Goal: Navigation & Orientation: Find specific page/section

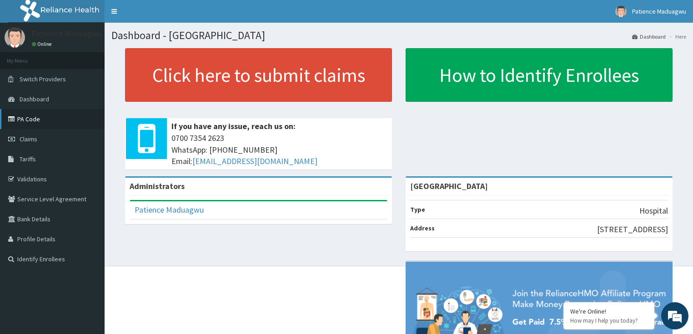
click at [28, 120] on link "PA Code" at bounding box center [52, 119] width 105 height 20
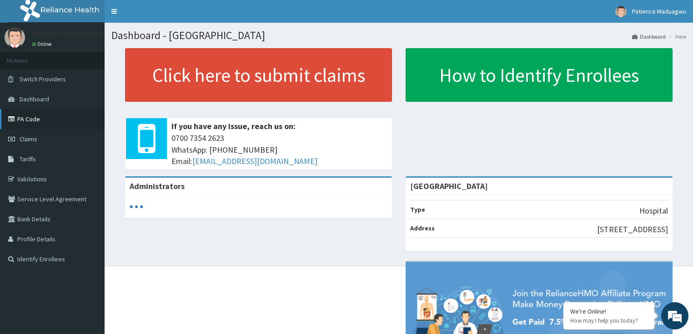
click at [30, 117] on link "PA Code" at bounding box center [52, 119] width 105 height 20
